Goal: Browse casually

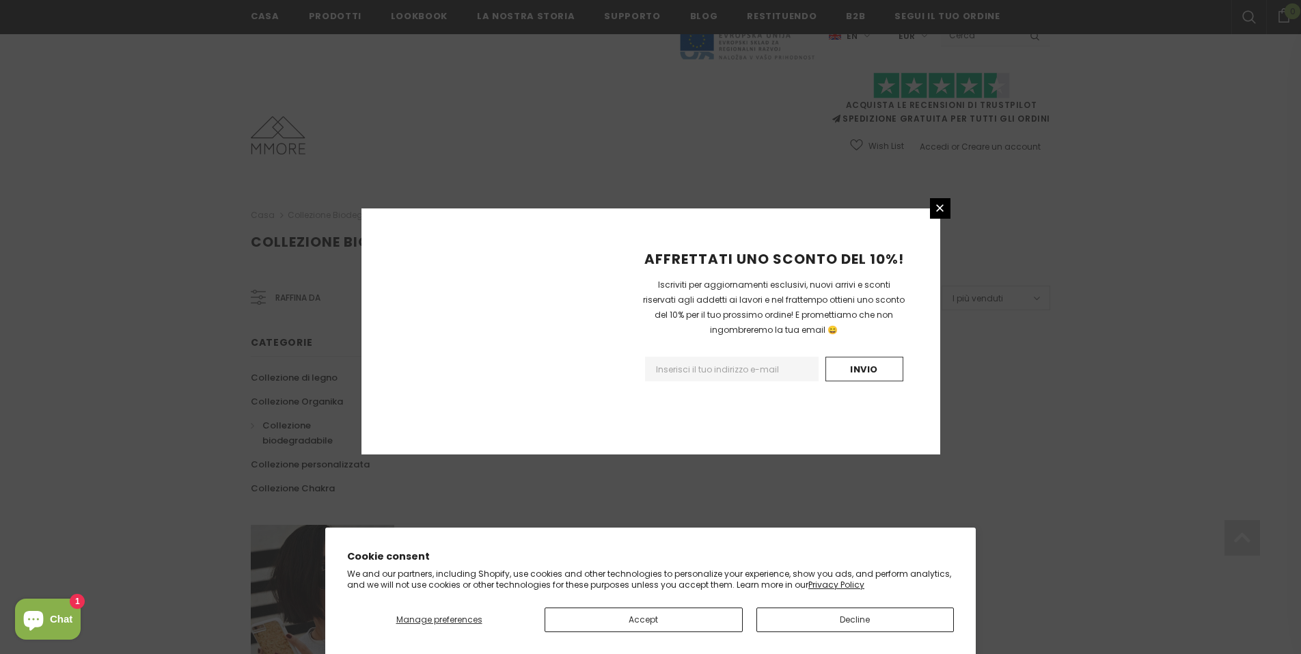
scroll to position [747, 0]
